Goal: Task Accomplishment & Management: Manage account settings

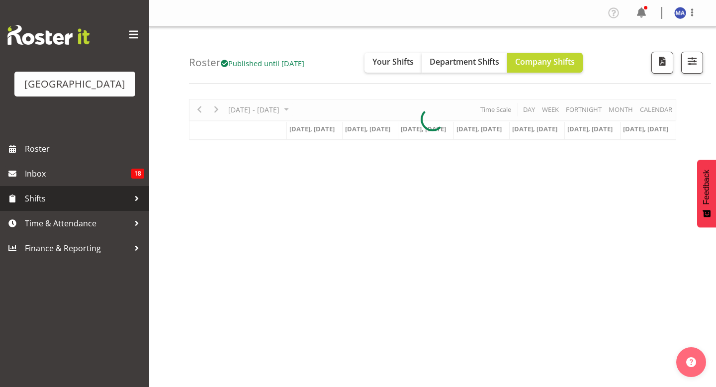
click at [112, 206] on span "Shifts" at bounding box center [77, 198] width 104 height 15
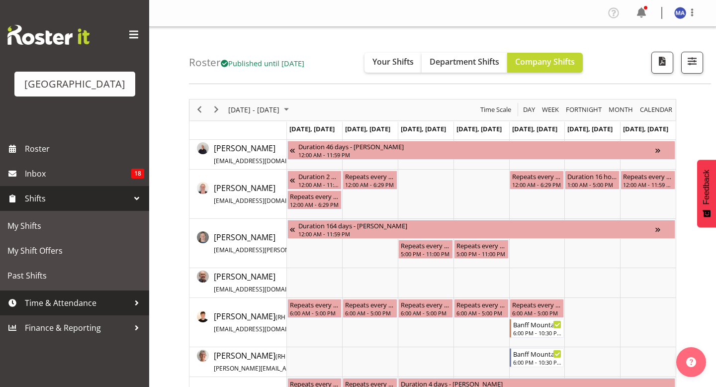
click at [87, 310] on span "Time & Attendance" at bounding box center [77, 302] width 104 height 15
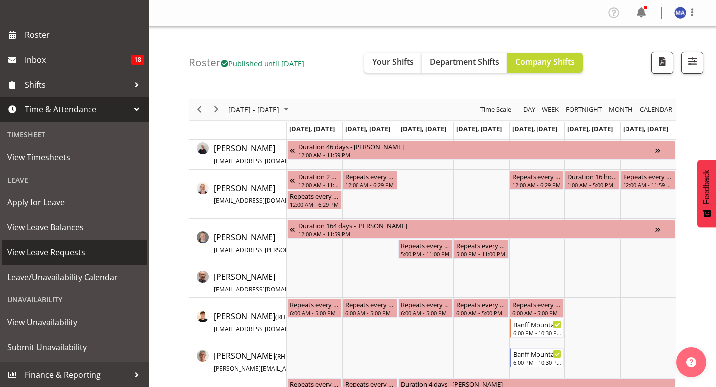
scroll to position [129, 0]
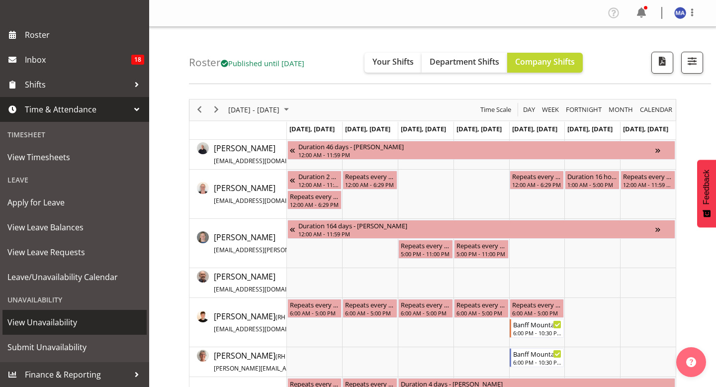
click at [57, 328] on span "View Unavailability" at bounding box center [74, 322] width 134 height 15
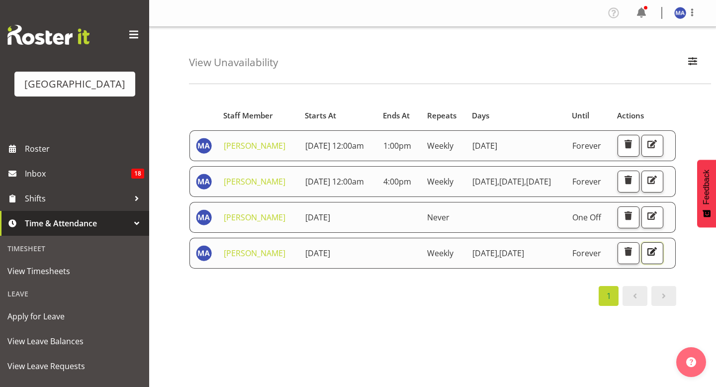
click at [662, 255] on button "button" at bounding box center [652, 253] width 22 height 22
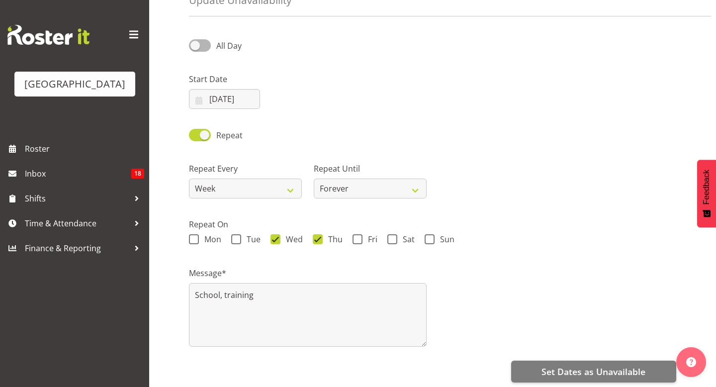
scroll to position [61, 0]
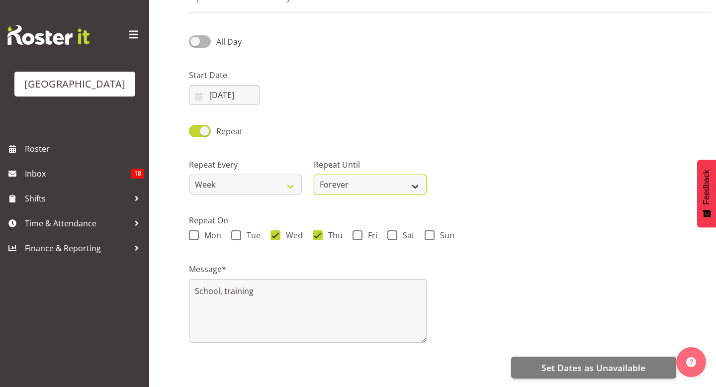
click at [336, 185] on select "Forever On a date" at bounding box center [370, 184] width 113 height 20
select select "date"
click at [314, 174] on select "Forever On a date" at bounding box center [370, 184] width 113 height 20
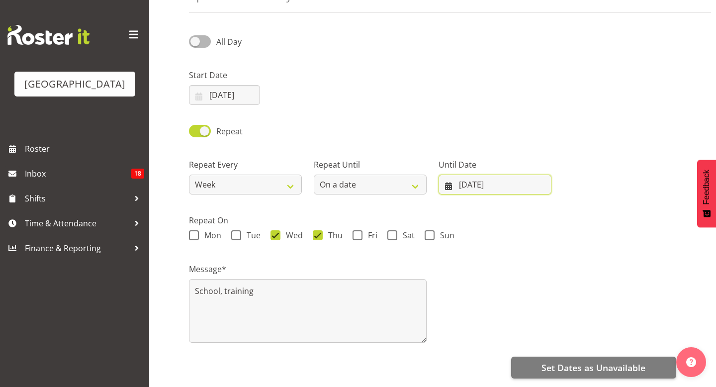
click at [464, 190] on input "22/08/2025" at bounding box center [494, 184] width 113 height 20
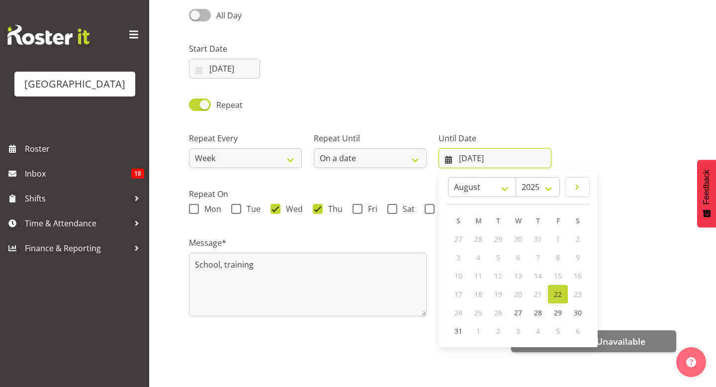
scroll to position [91, 0]
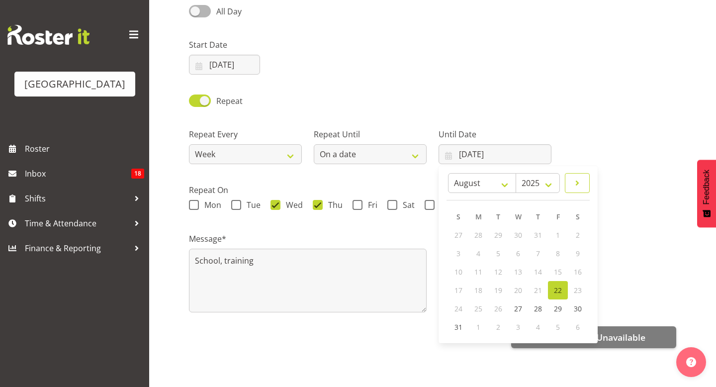
click at [575, 190] on link at bounding box center [576, 183] width 25 height 20
click at [577, 187] on span at bounding box center [578, 183] width 10 height 12
click at [577, 185] on span at bounding box center [578, 183] width 10 height 12
click at [466, 168] on div "January February March April May June July August September October November De…" at bounding box center [517, 254] width 159 height 177
click at [466, 178] on link at bounding box center [457, 183] width 23 height 20
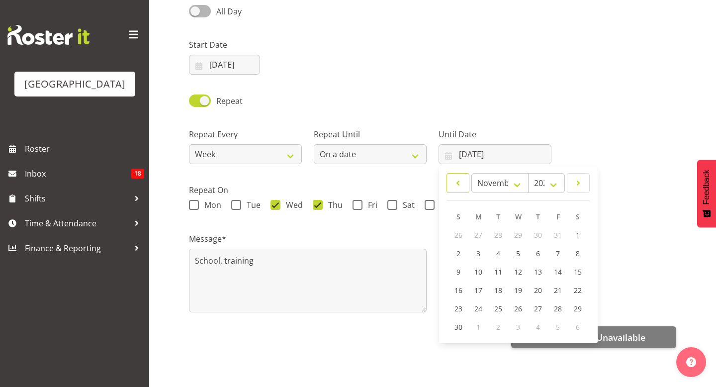
select select "9"
click at [559, 311] on span "31" at bounding box center [558, 309] width 8 height 9
type input "31/10/2025"
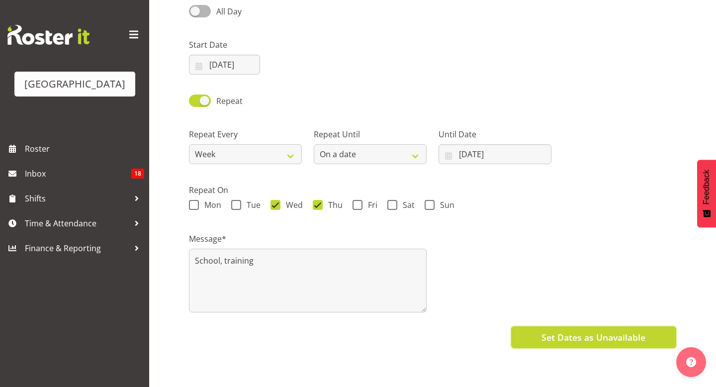
click at [548, 335] on span "Set Dates as Unavailable" at bounding box center [593, 336] width 104 height 13
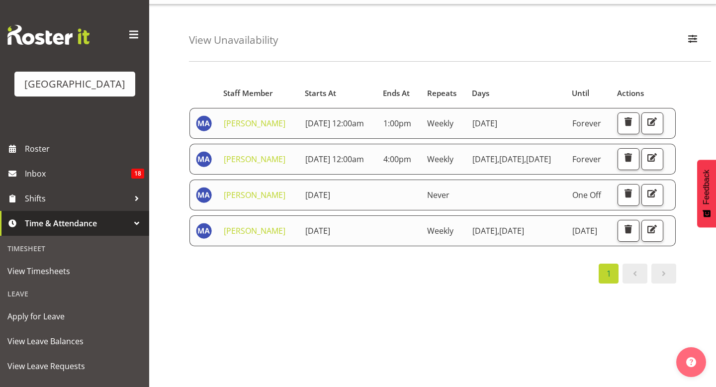
scroll to position [32, 0]
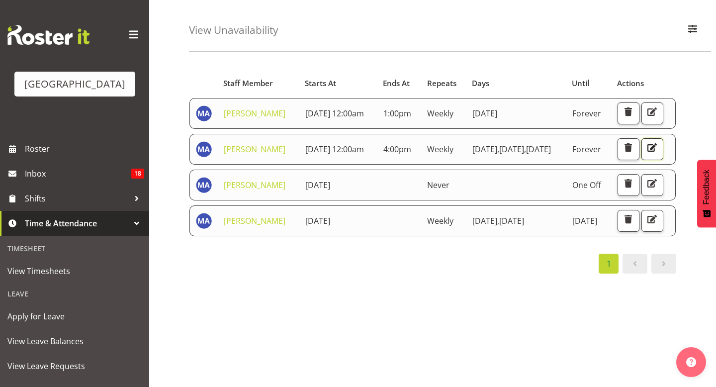
click at [645, 154] on span "button" at bounding box center [651, 147] width 13 height 13
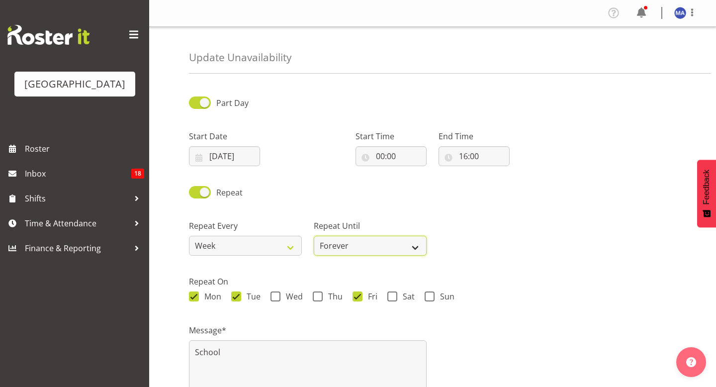
click at [391, 240] on select "Forever On a date" at bounding box center [370, 246] width 113 height 20
select select "date"
click at [314, 236] on select "Forever On a date" at bounding box center [370, 246] width 113 height 20
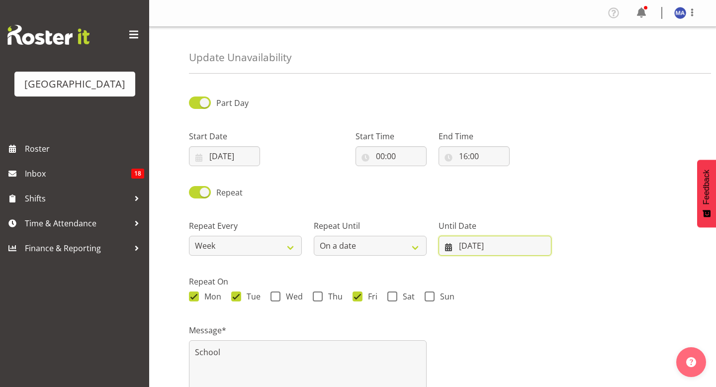
click at [479, 250] on input "15/07/2025" at bounding box center [494, 246] width 113 height 20
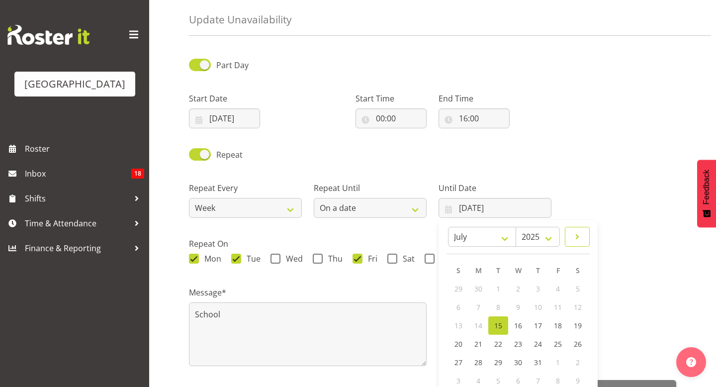
click at [571, 235] on span at bounding box center [577, 237] width 12 height 12
click at [571, 235] on link at bounding box center [577, 237] width 23 height 20
select select "9"
click at [559, 364] on span "31" at bounding box center [558, 362] width 8 height 9
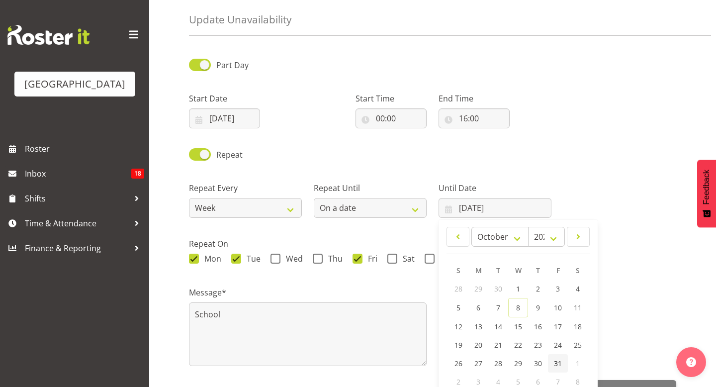
type input "31/10/2025"
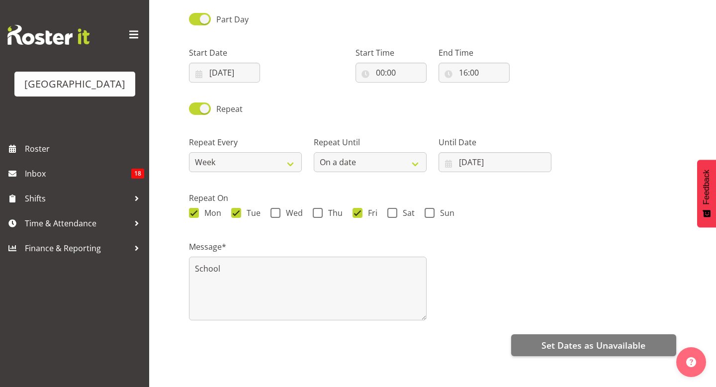
scroll to position [85, 0]
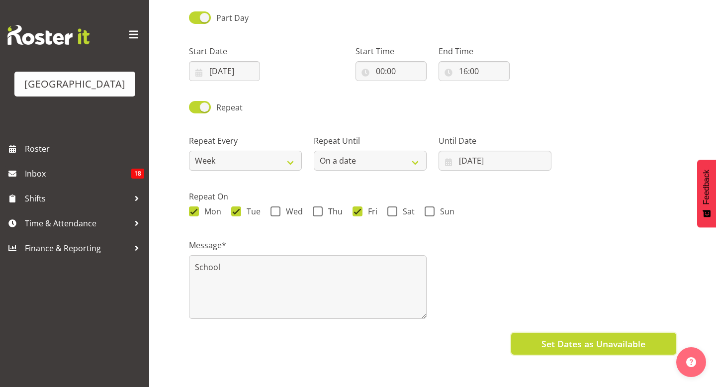
click at [572, 339] on span "Set Dates as Unavailable" at bounding box center [593, 343] width 104 height 13
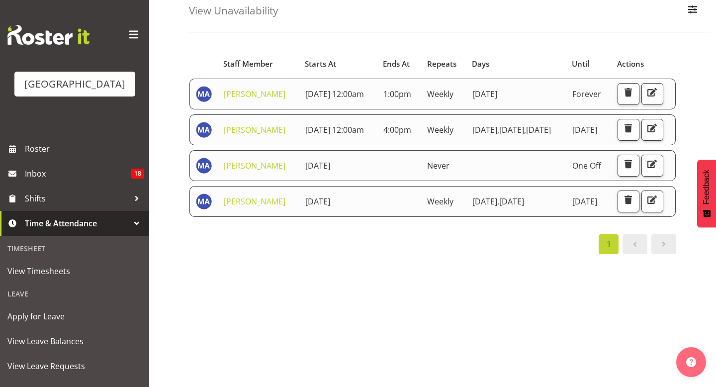
scroll to position [48, 0]
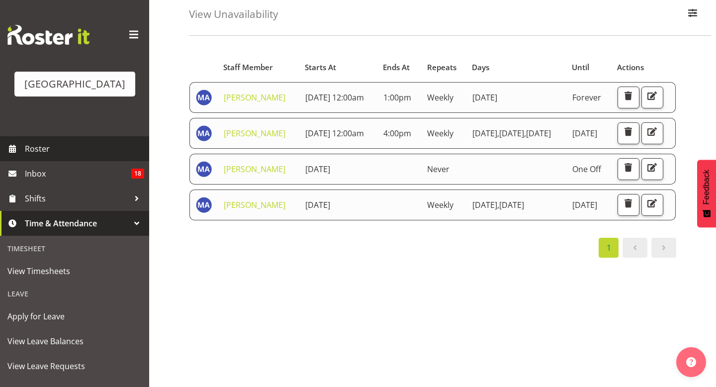
click at [93, 156] on span "Roster" at bounding box center [84, 148] width 119 height 15
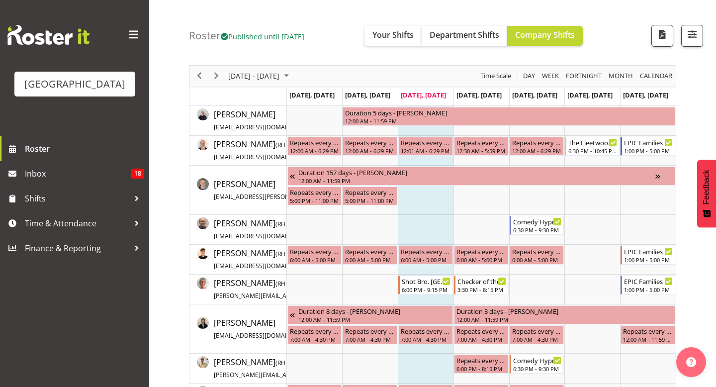
scroll to position [37, 0]
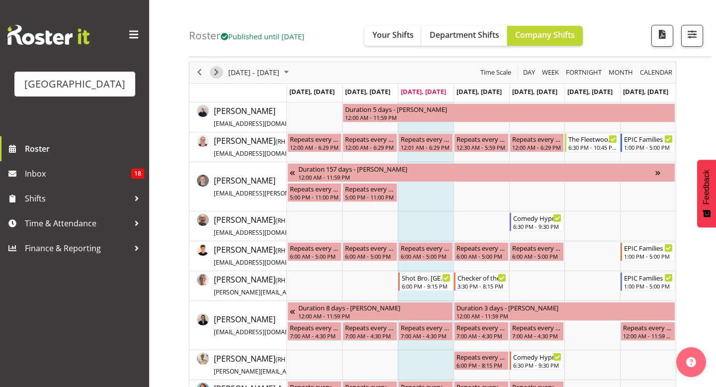
click at [220, 74] on span "Next" at bounding box center [216, 72] width 12 height 12
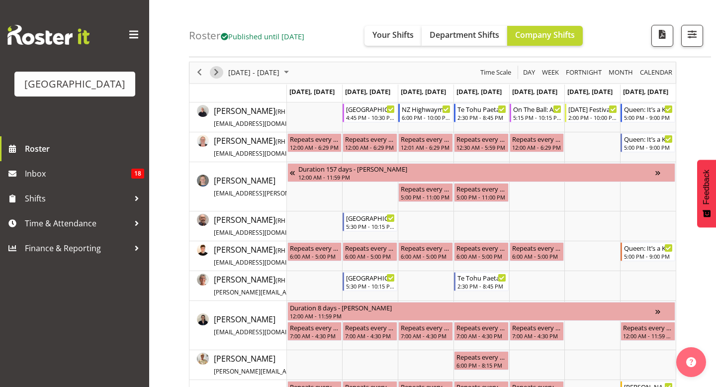
click at [214, 69] on span "Next" at bounding box center [216, 72] width 12 height 12
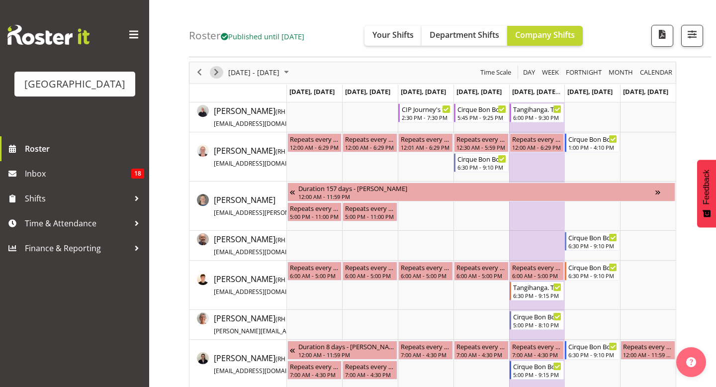
click at [214, 69] on span "Next" at bounding box center [216, 72] width 12 height 12
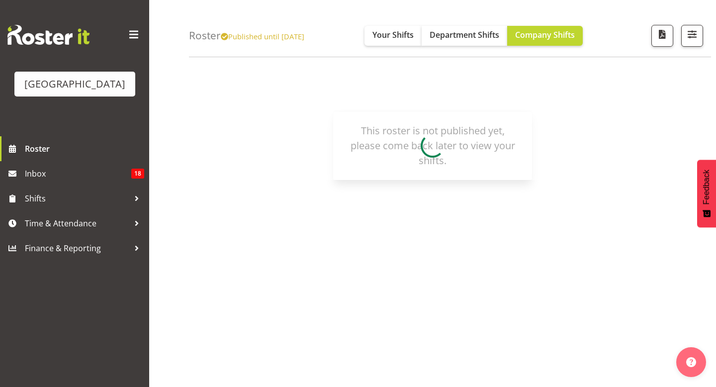
scroll to position [87, 0]
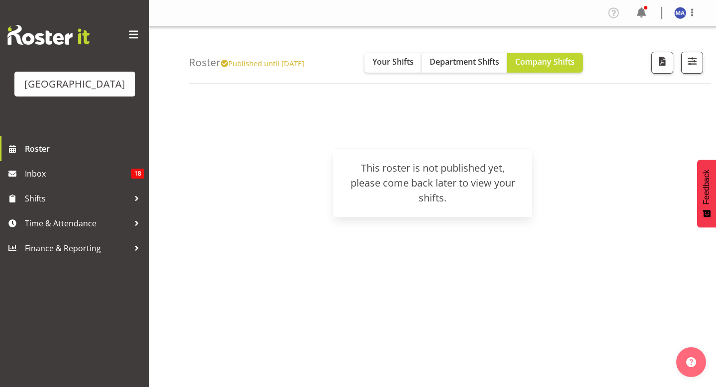
scroll to position [87, 0]
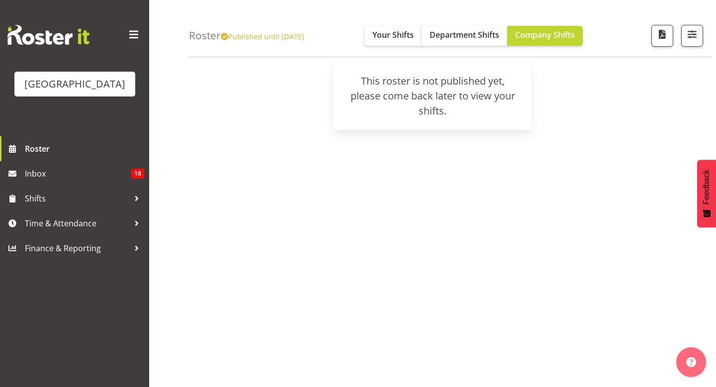
scroll to position [37, 0]
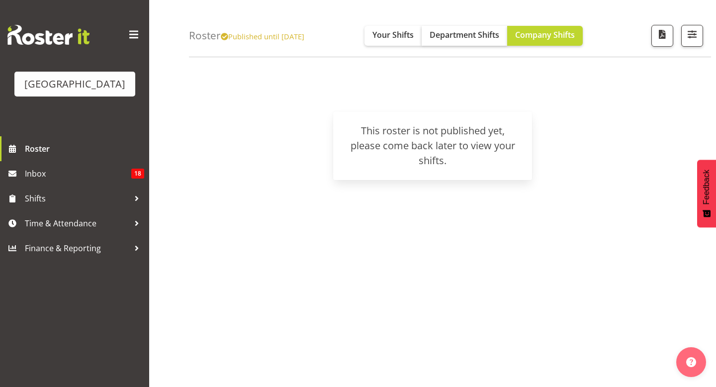
click at [440, 37] on span "Department Shifts" at bounding box center [464, 34] width 70 height 11
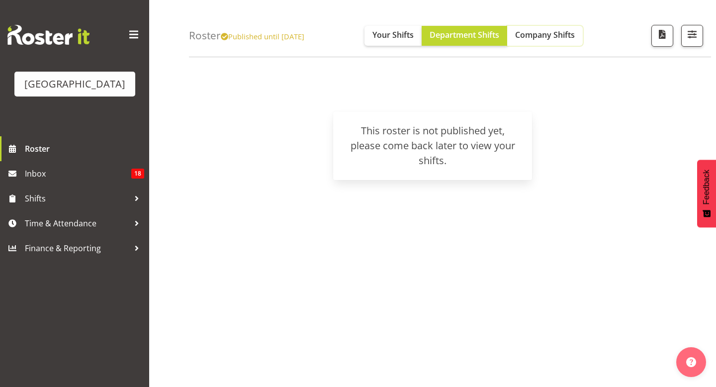
click at [548, 41] on button "Company Shifts" at bounding box center [545, 36] width 76 height 20
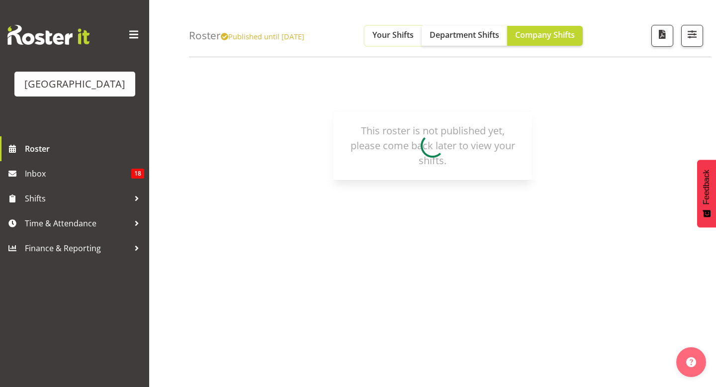
click at [411, 41] on button "Your Shifts" at bounding box center [392, 36] width 57 height 20
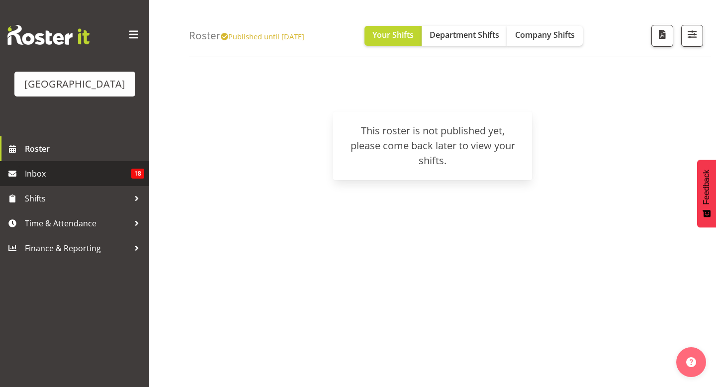
click at [113, 181] on span "Inbox" at bounding box center [78, 173] width 106 height 15
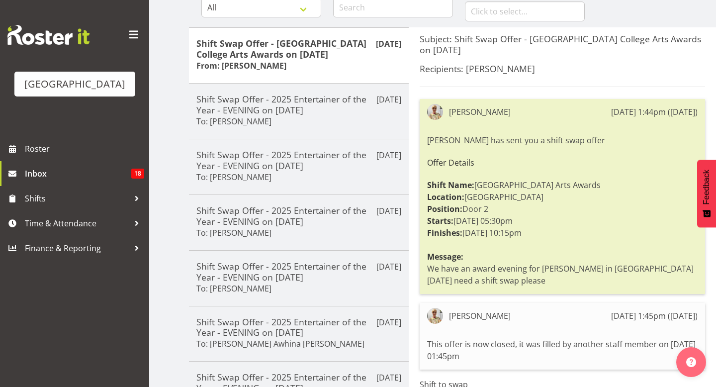
scroll to position [104, 0]
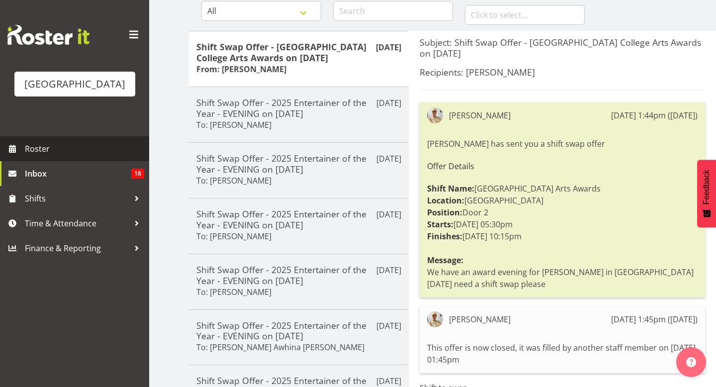
click at [14, 156] on span at bounding box center [12, 148] width 15 height 15
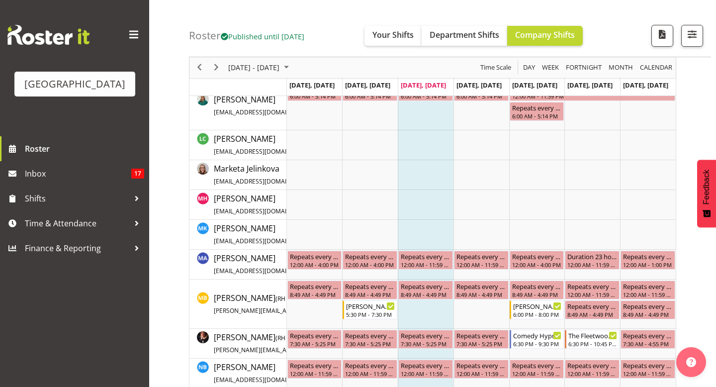
scroll to position [1314, 0]
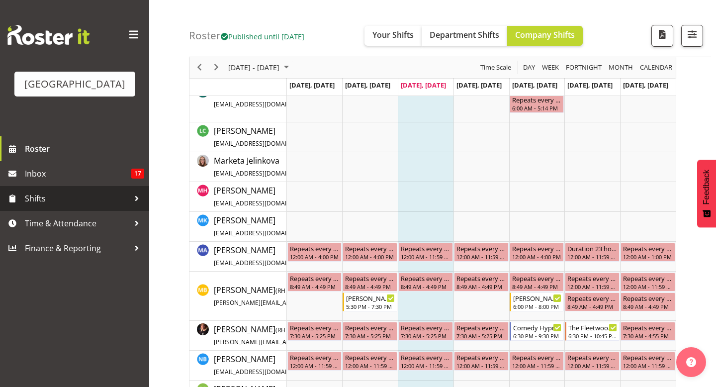
click at [34, 206] on span "Shifts" at bounding box center [77, 198] width 104 height 15
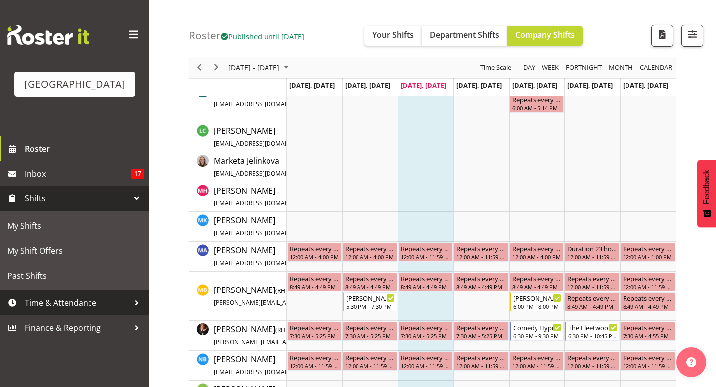
click at [42, 310] on span "Time & Attendance" at bounding box center [77, 302] width 104 height 15
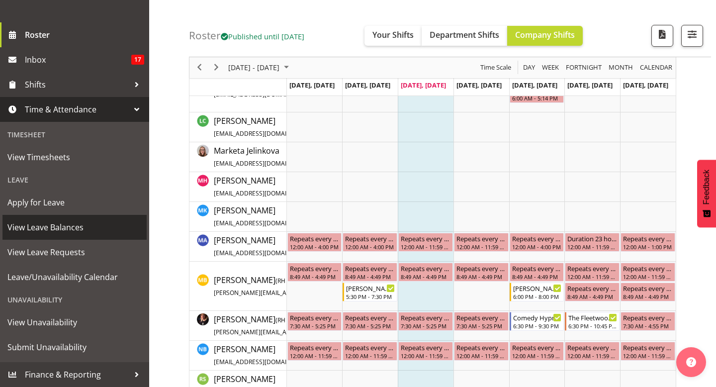
scroll to position [1326, 0]
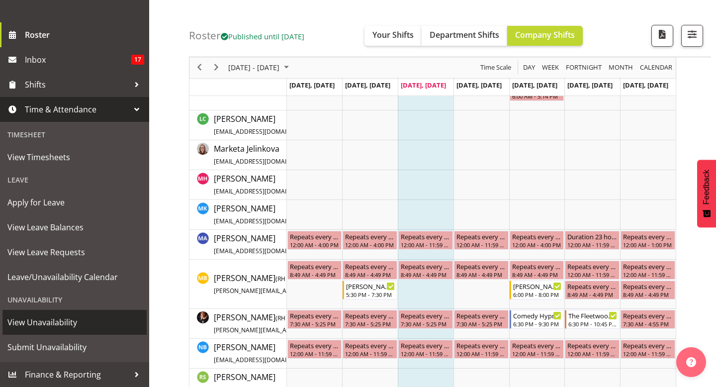
click at [59, 325] on span "View Unavailability" at bounding box center [74, 322] width 134 height 15
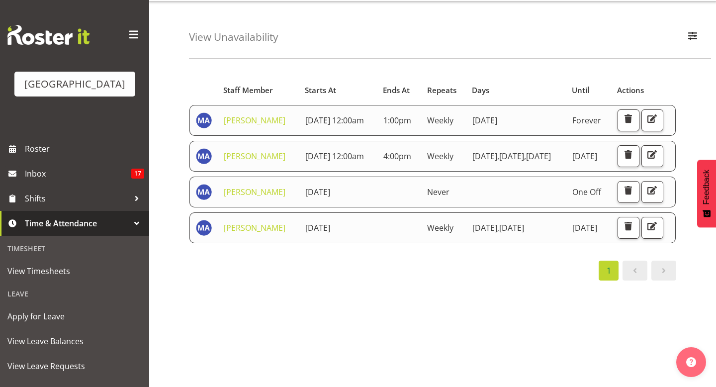
scroll to position [26, 0]
click at [633, 124] on span "button" at bounding box center [627, 117] width 13 height 13
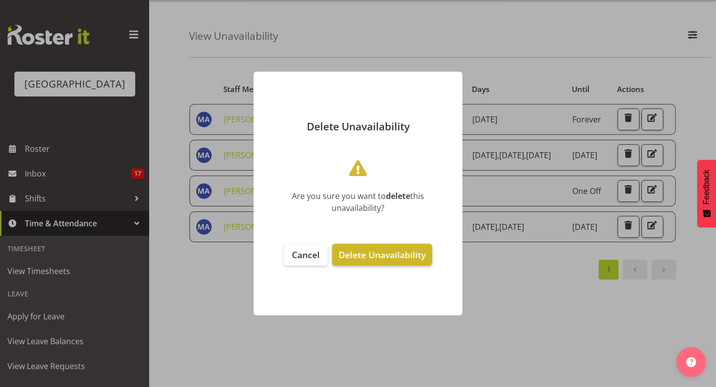
click at [394, 249] on span "Delete Unavailability" at bounding box center [381, 254] width 87 height 12
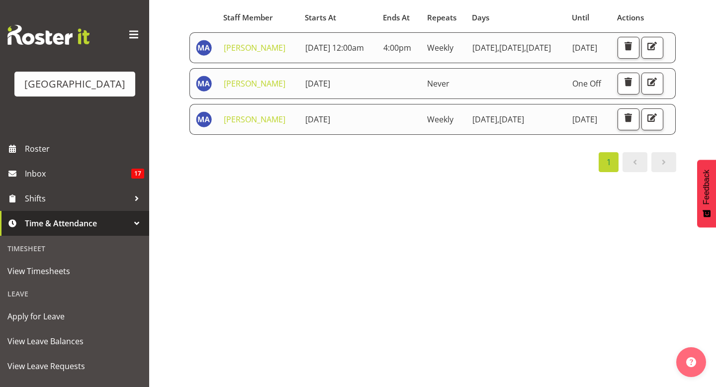
scroll to position [102, 0]
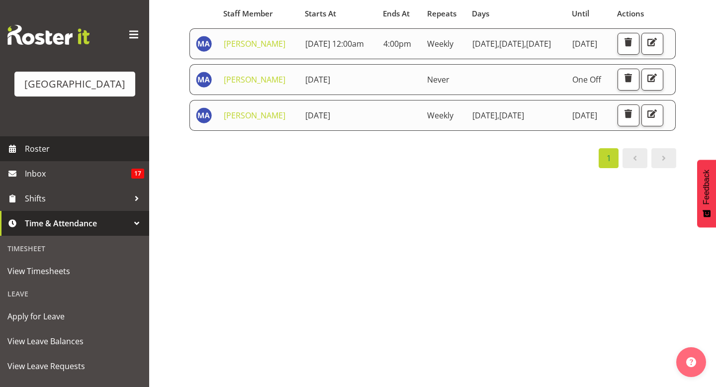
click at [92, 156] on span "Roster" at bounding box center [84, 148] width 119 height 15
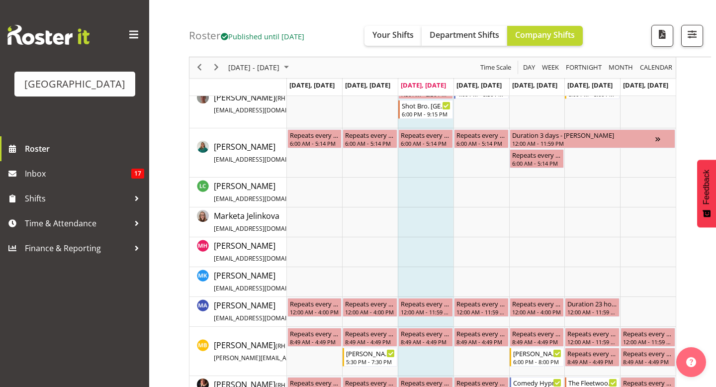
scroll to position [1260, 0]
click at [554, 308] on div "12:00 AM - 4:00 PM" at bounding box center [536, 311] width 51 height 8
click at [539, 304] on div "Repeats every [DATE], [DATE], [DATE] - [PERSON_NAME]" at bounding box center [536, 302] width 51 height 10
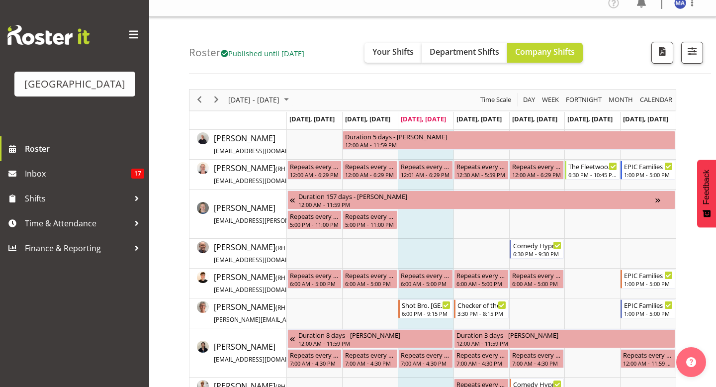
scroll to position [0, 0]
